Goal: Information Seeking & Learning: Find specific fact

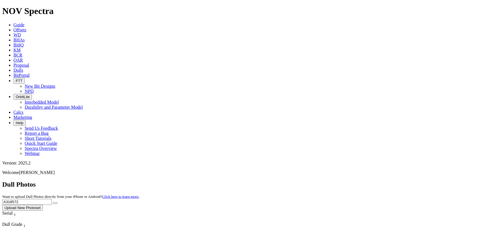
drag, startPoint x: 394, startPoint y: 26, endPoint x: 311, endPoint y: 23, distance: 83.3
click at [311, 181] on div "Dull Photos Want to upload Dull Photos directly from your iPhone or Android? Cl…" at bounding box center [244, 196] width 485 height 30
type input "A320038"
click at [53, 202] on button "submit" at bounding box center [55, 203] width 4 height 2
click at [52, 199] on input "A320038" at bounding box center [27, 202] width 50 height 6
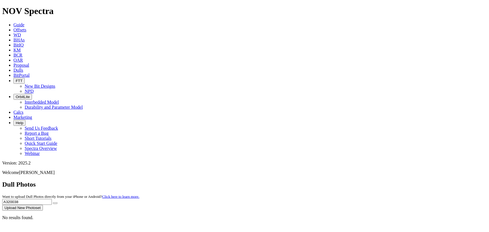
click at [57, 202] on button "submit" at bounding box center [55, 203] width 4 height 2
click at [26, 27] on span "Offsets" at bounding box center [19, 29] width 13 height 5
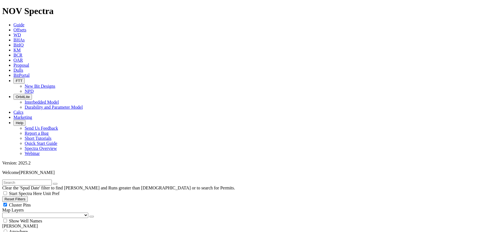
click at [52, 180] on input "text" at bounding box center [27, 183] width 50 height 6
click at [6, 180] on input "OSPREY 10 520 H" at bounding box center [27, 183] width 50 height 6
drag, startPoint x: 48, startPoint y: 25, endPoint x: 31, endPoint y: 24, distance: 16.8
click at [31, 180] on input "1210 OSPREY 10 520 H" at bounding box center [27, 183] width 50 height 6
type input "1210 OSPREY"
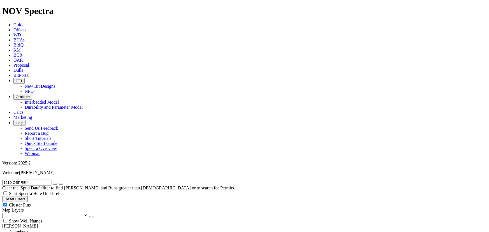
scroll to position [213, 0]
